Goal: Browse casually

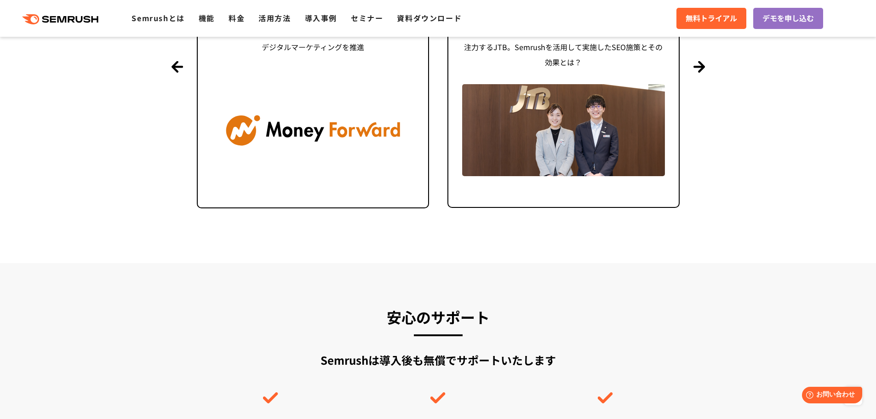
click at [77, 17] on icon at bounding box center [80, 19] width 7 height 7
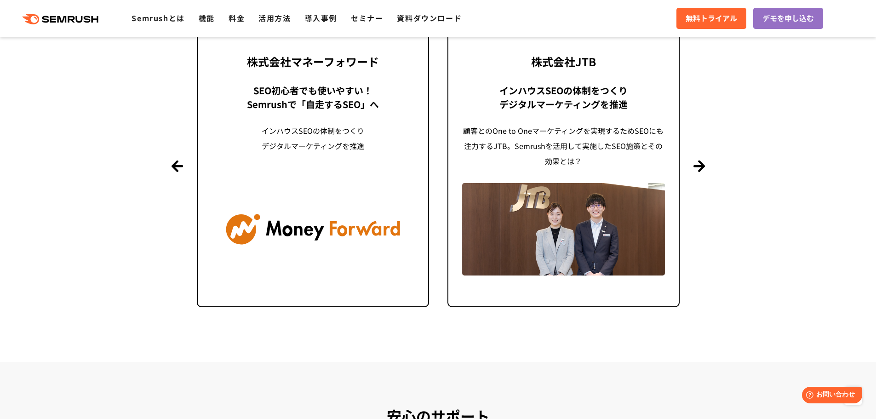
scroll to position [2260, 0]
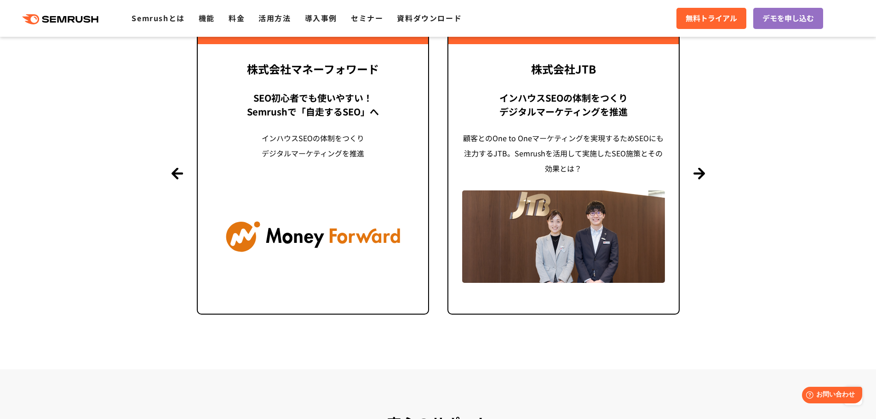
click at [702, 181] on section "導入事例 世界[DATE]万ユーザーが利用する Semrushの導入事例 Previous 株式会社LIXIL 「テクニカルSEOの実践でサイトを健全に Si…" at bounding box center [438, 126] width 876 height 485
click at [700, 173] on button "Next" at bounding box center [699, 172] width 11 height 11
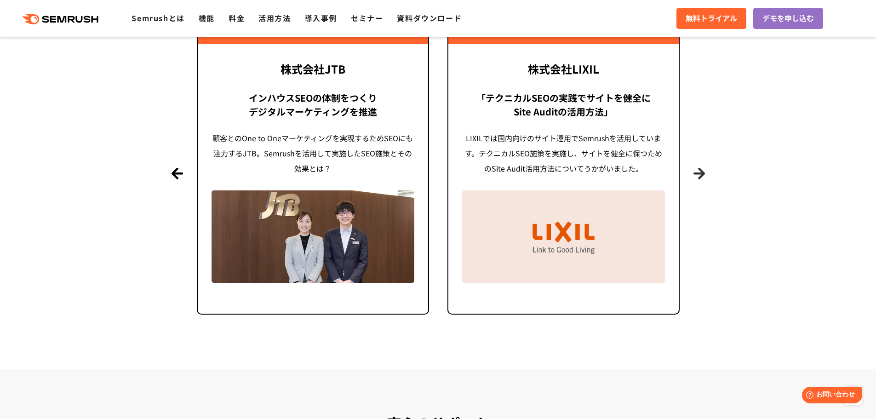
click at [700, 173] on button "Next" at bounding box center [699, 172] width 11 height 11
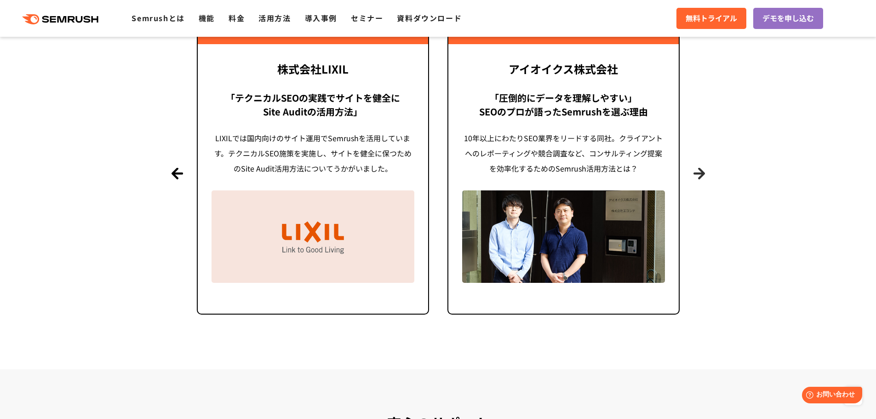
click at [700, 173] on button "Next" at bounding box center [699, 172] width 11 height 11
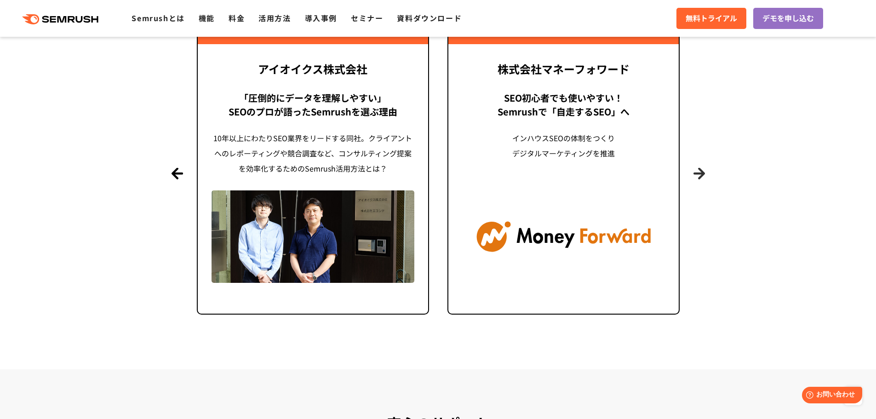
click at [700, 173] on button "Next" at bounding box center [699, 172] width 11 height 11
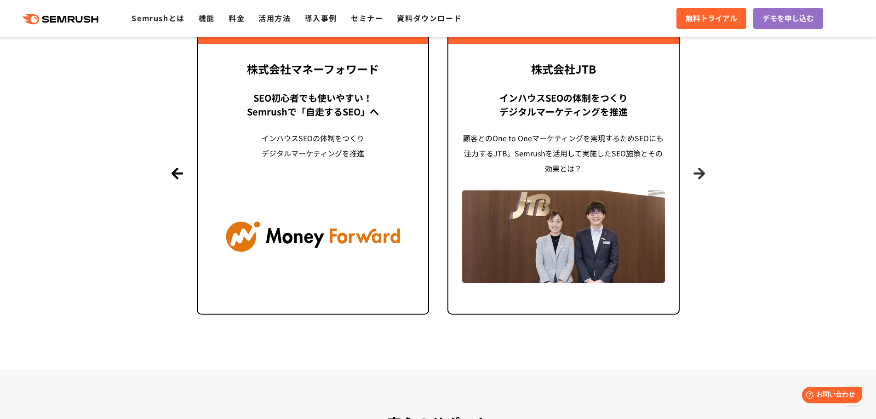
click at [700, 173] on button "Next" at bounding box center [699, 172] width 11 height 11
